Goal: Find specific page/section: Find specific page/section

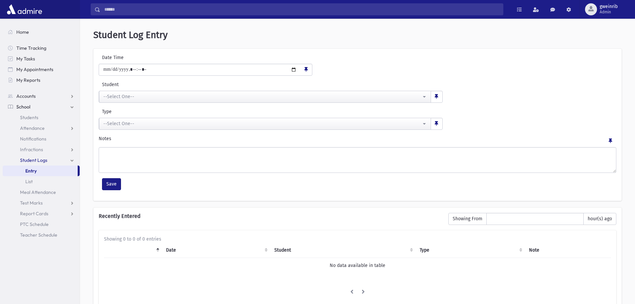
click at [40, 105] on link "School" at bounding box center [41, 106] width 77 height 11
click at [16, 105] on link "School" at bounding box center [41, 106] width 77 height 11
click at [26, 118] on span "Students" at bounding box center [29, 117] width 18 height 6
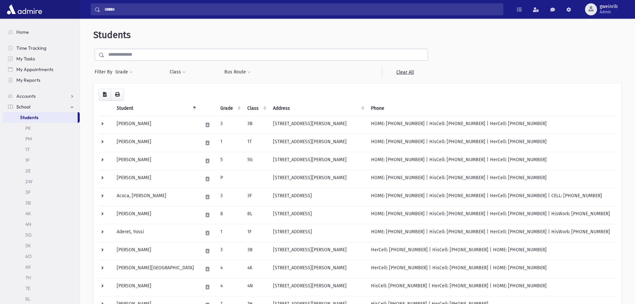
click at [25, 108] on span "School" at bounding box center [23, 107] width 14 height 6
click at [25, 106] on span "School" at bounding box center [23, 107] width 14 height 6
click at [27, 31] on span "Home" at bounding box center [22, 32] width 13 height 6
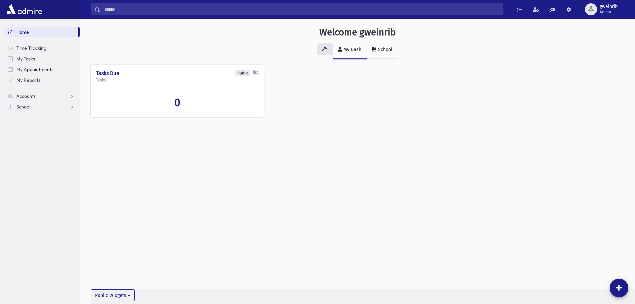
click at [379, 52] on div "School" at bounding box center [385, 50] width 16 height 6
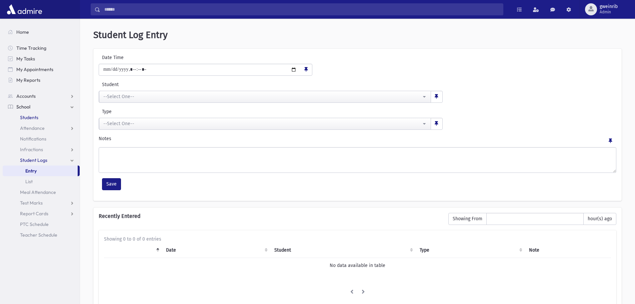
click at [36, 114] on link "Students" at bounding box center [41, 117] width 77 height 11
